Goal: Information Seeking & Learning: Learn about a topic

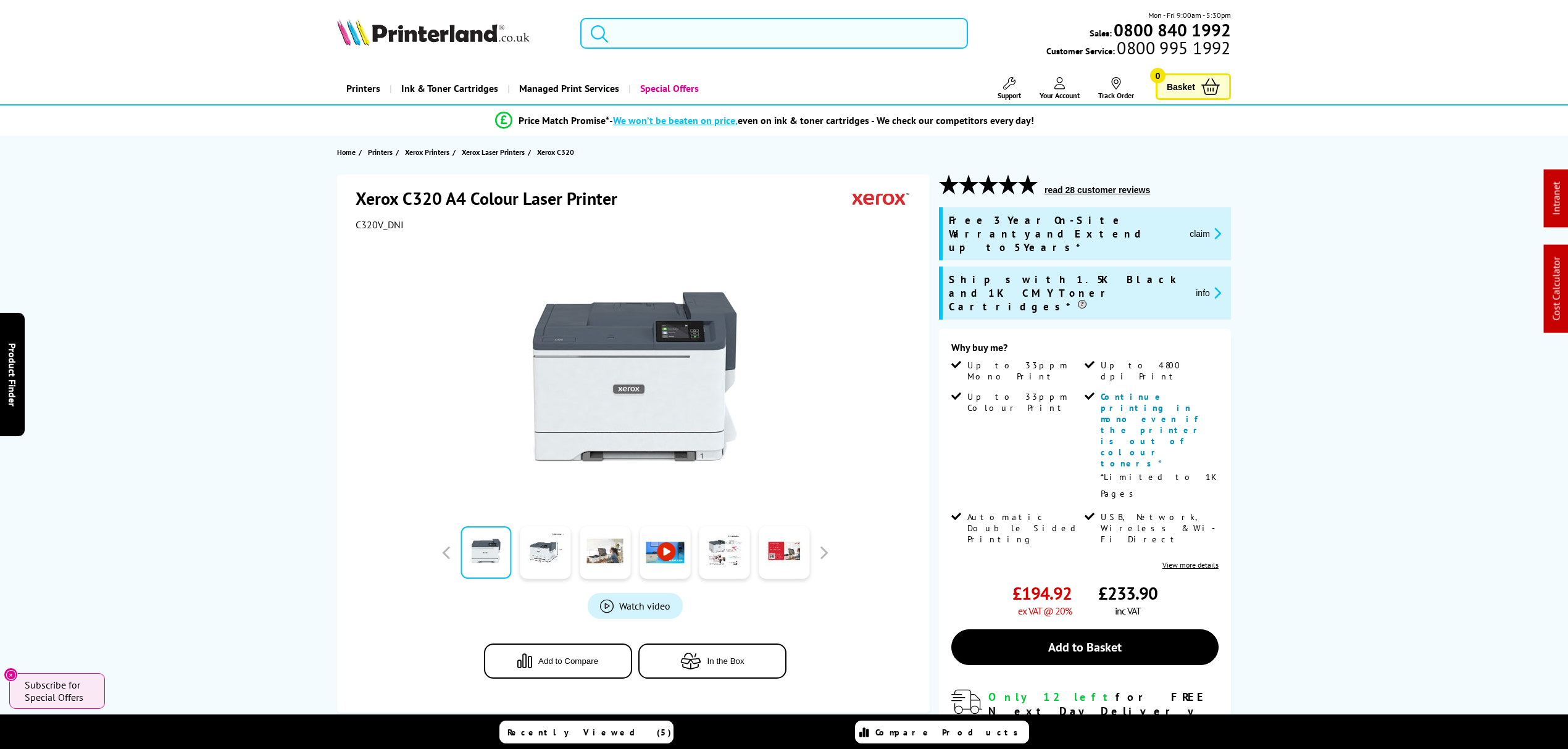
click at [772, 28] on input "search" at bounding box center [774, 34] width 387 height 31
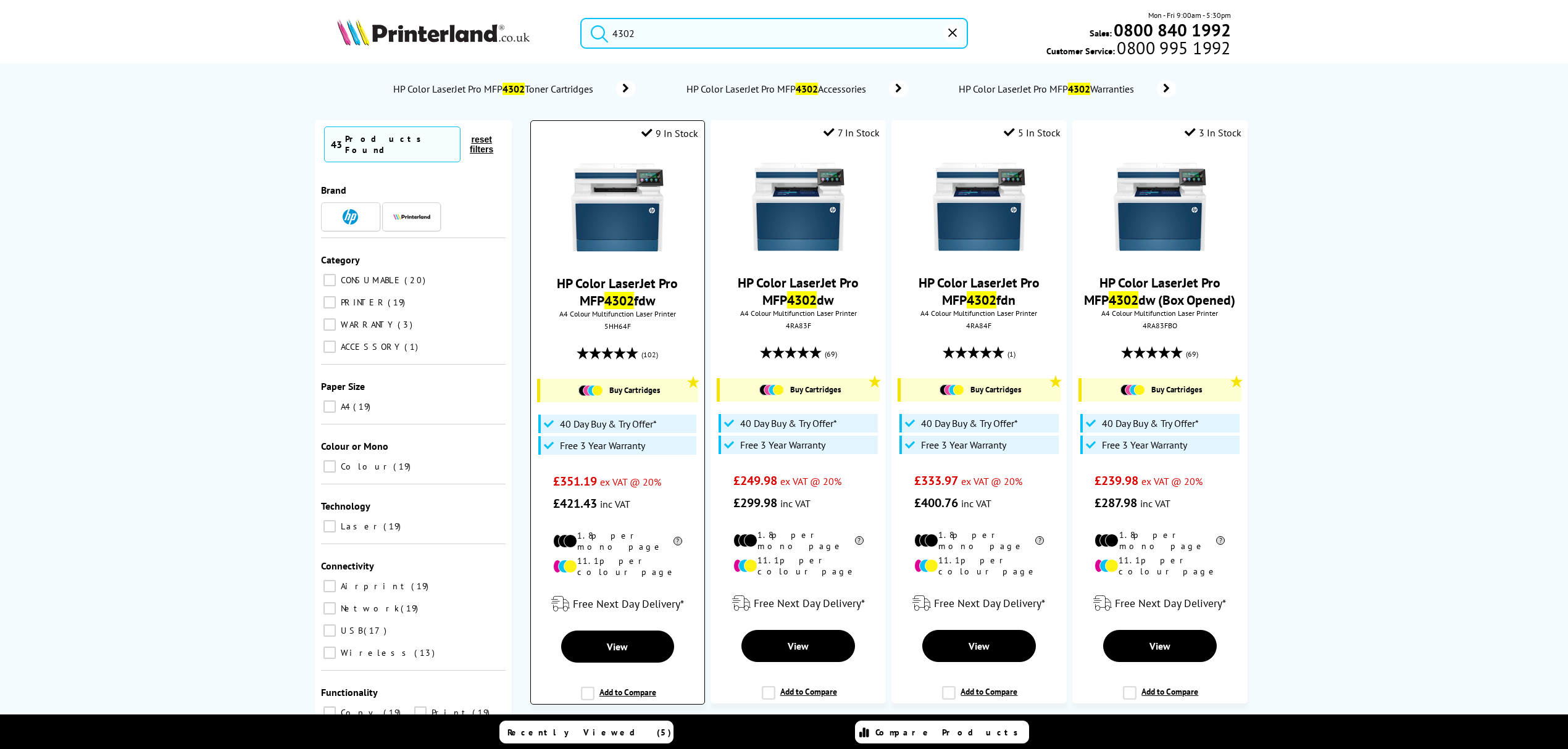
type input "4302"
click at [658, 213] on img at bounding box center [617, 207] width 93 height 93
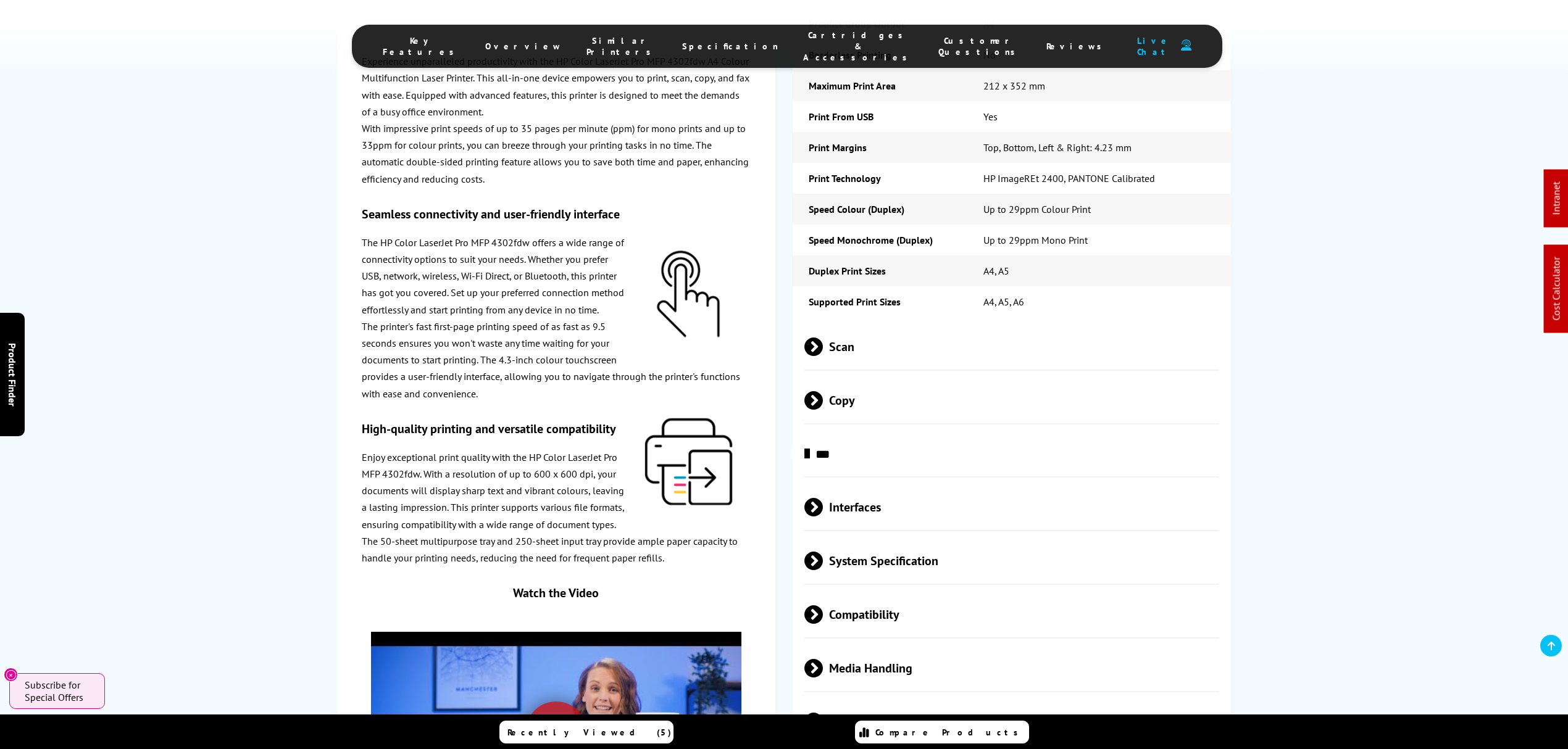
scroll to position [2304, 0]
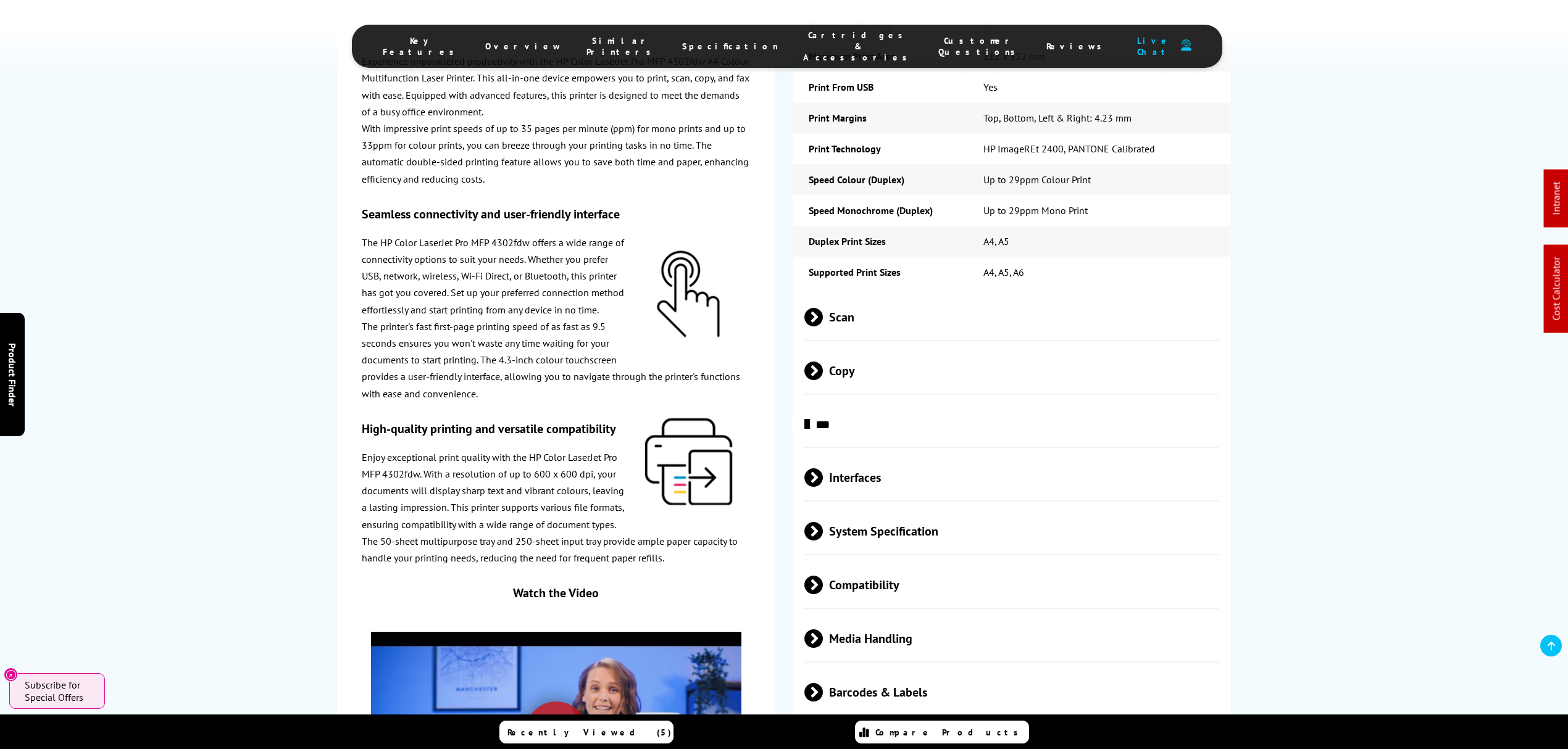
click at [951, 616] on span "Media Handling" at bounding box center [1012, 639] width 415 height 46
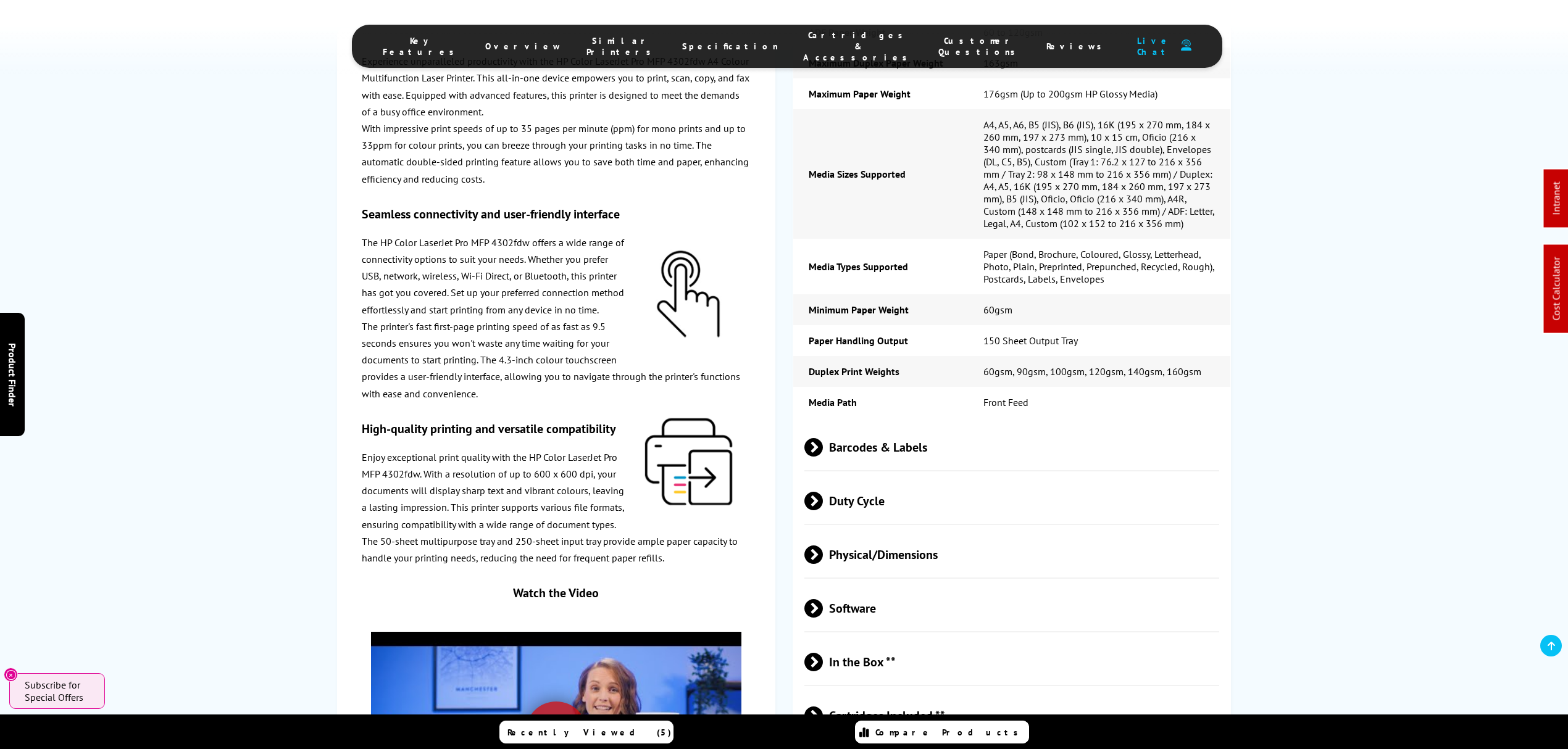
scroll to position [3044, 0]
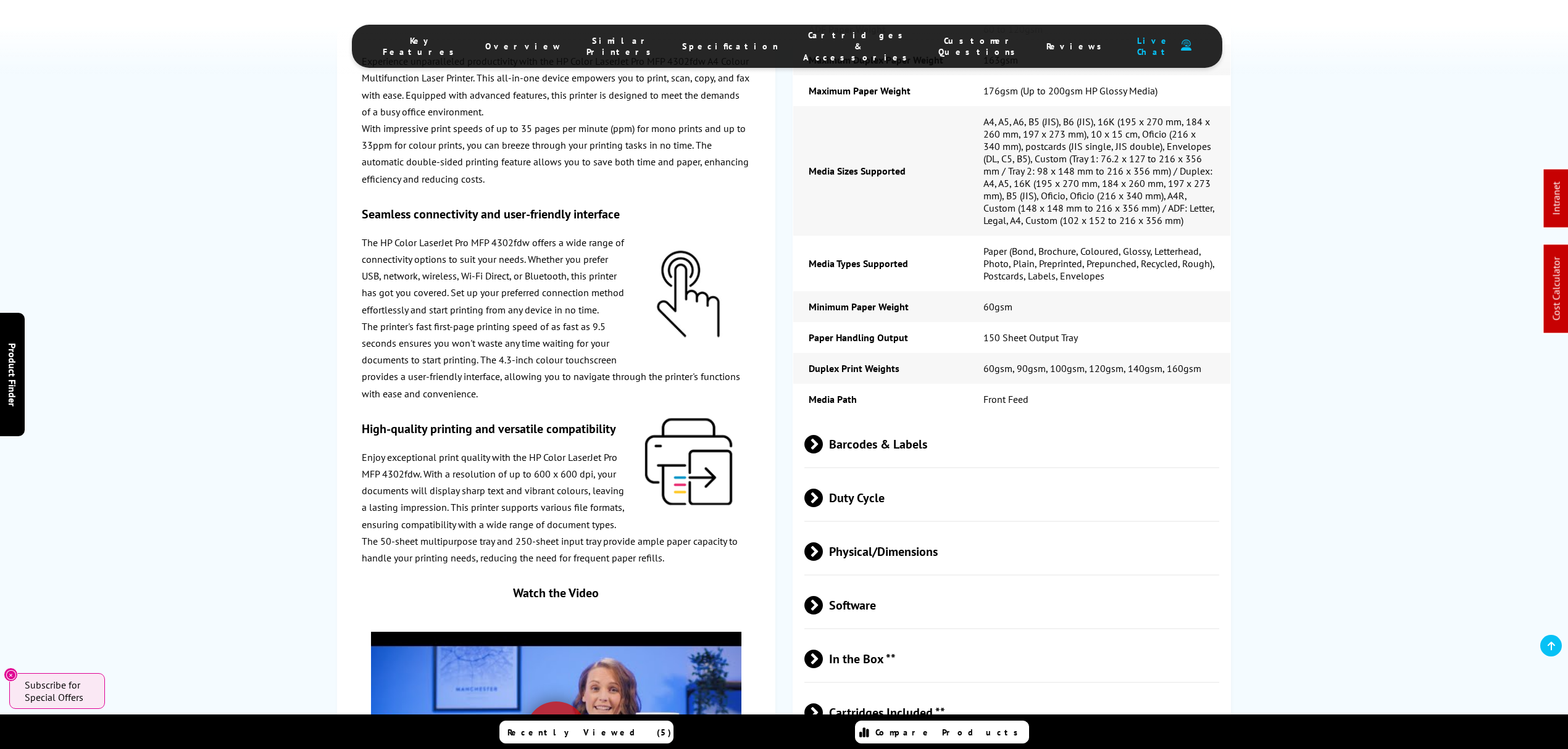
click at [930, 529] on span "Physical/Dimensions" at bounding box center [1012, 552] width 415 height 46
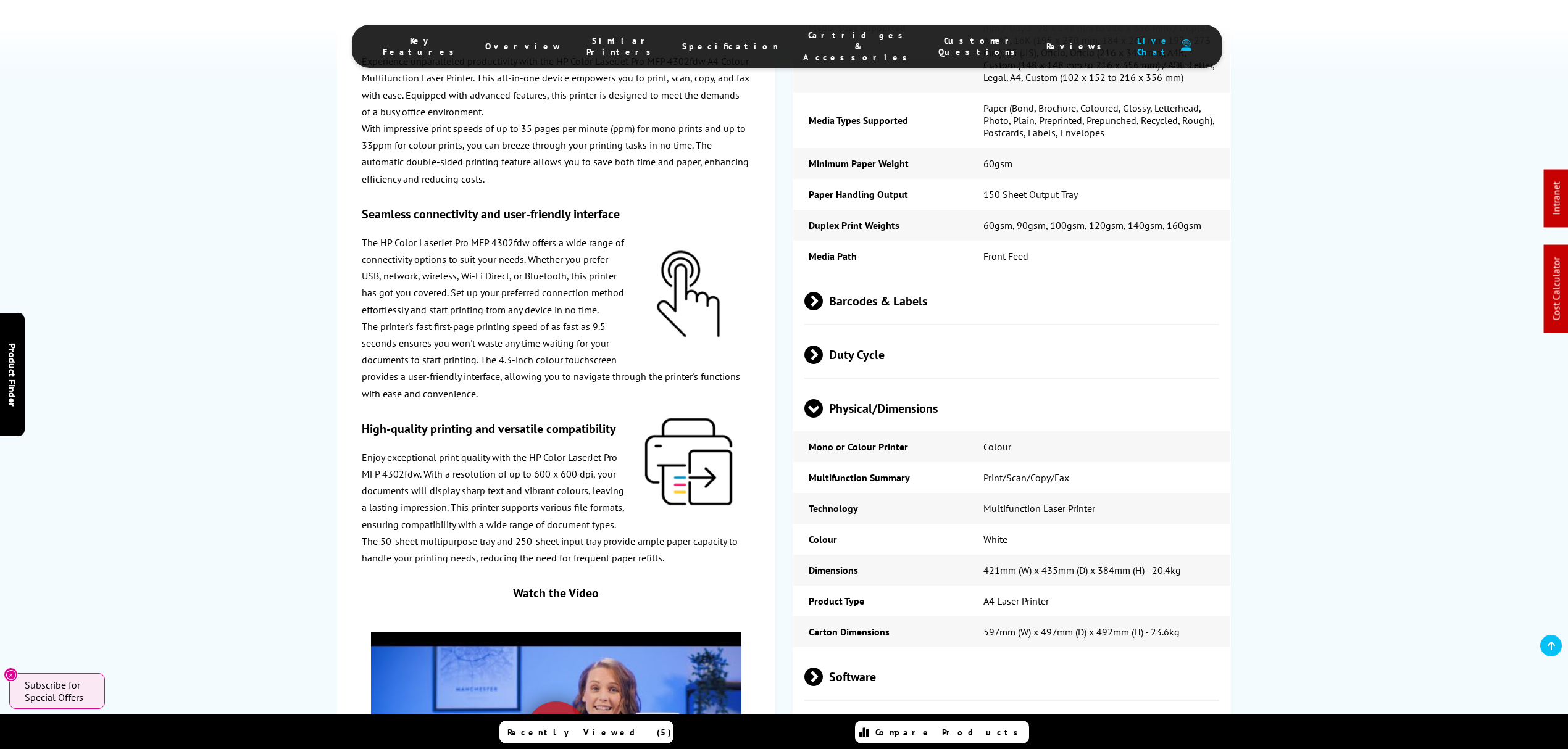
scroll to position [3291, 0]
